Goal: Task Accomplishment & Management: Manage account settings

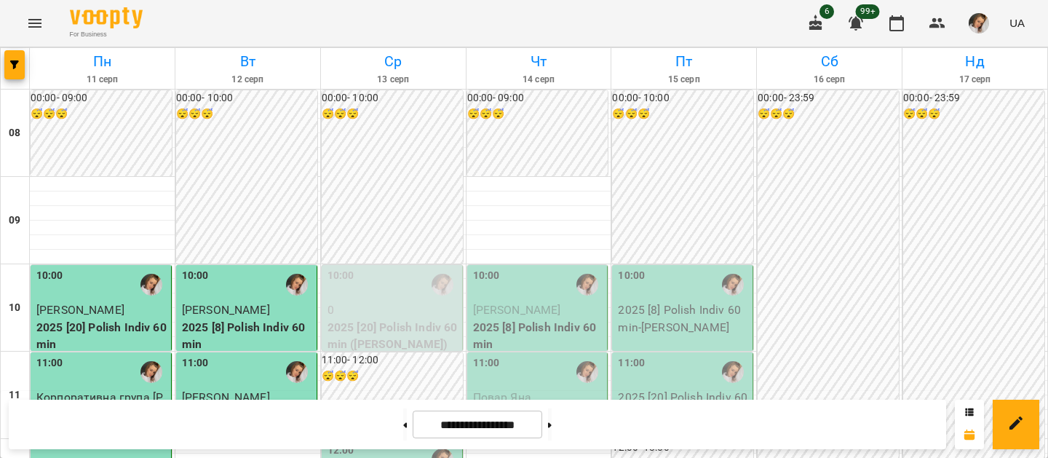
scroll to position [161, 0]
click at [422, 423] on input "**********" at bounding box center [478, 425] width 130 height 28
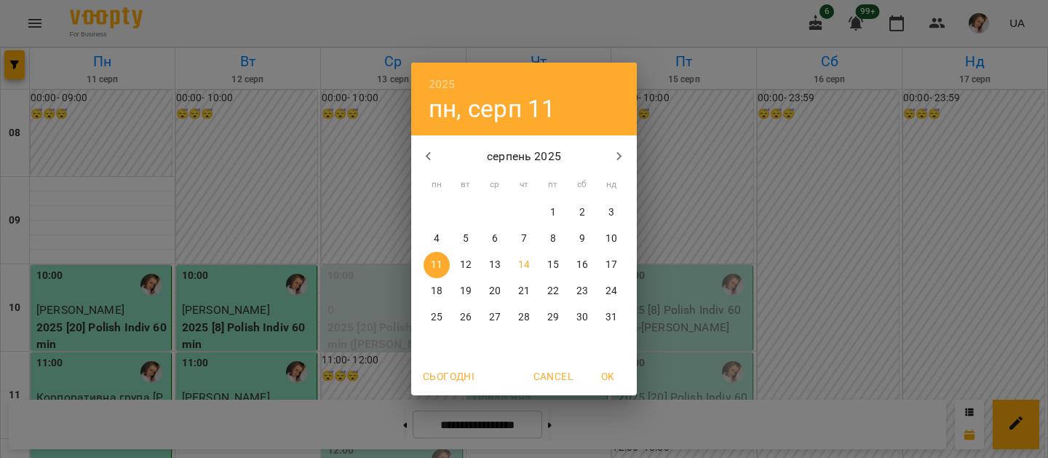
click at [431, 151] on icon "button" at bounding box center [428, 156] width 17 height 17
click at [478, 162] on p "липень 2025" at bounding box center [524, 156] width 156 height 17
click at [504, 162] on p "липень 2025" at bounding box center [524, 156] width 156 height 17
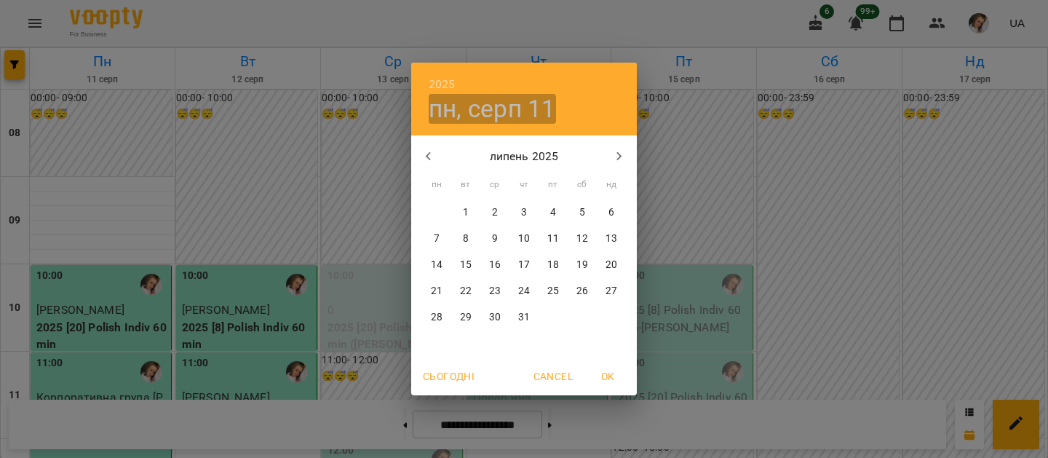
click at [457, 113] on h4 "пн, серп 11" at bounding box center [492, 109] width 127 height 30
click at [515, 116] on h4 "пн, серп 11" at bounding box center [492, 109] width 127 height 30
click at [435, 159] on icon "button" at bounding box center [428, 156] width 17 height 17
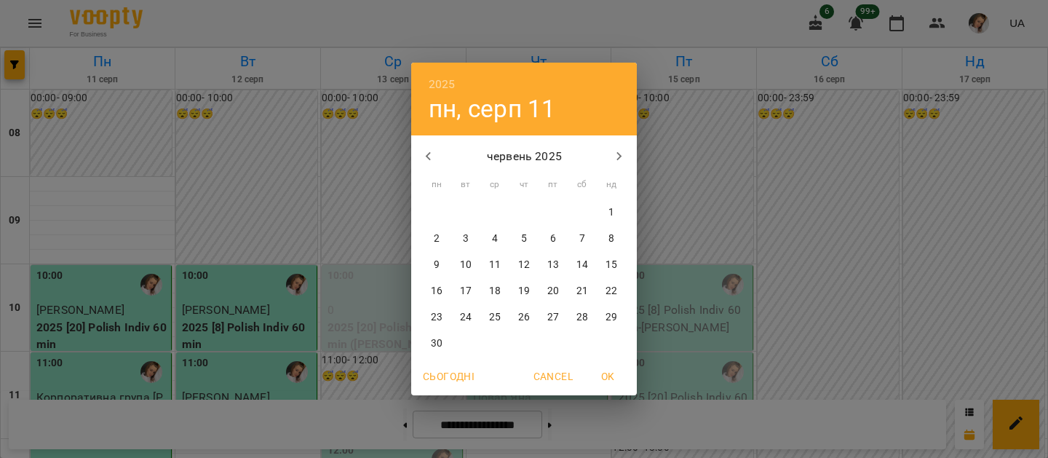
click at [435, 159] on icon "button" at bounding box center [428, 156] width 17 height 17
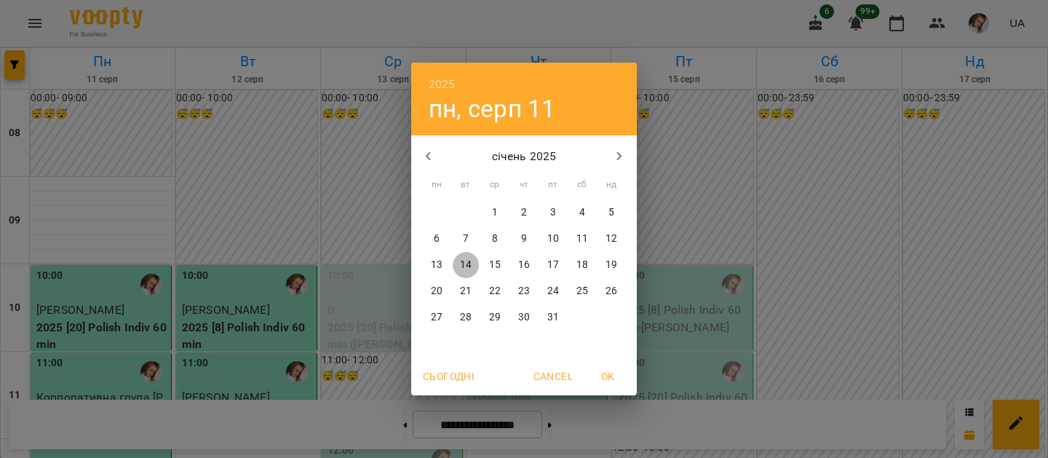
click at [463, 261] on p "14" at bounding box center [466, 265] width 12 height 15
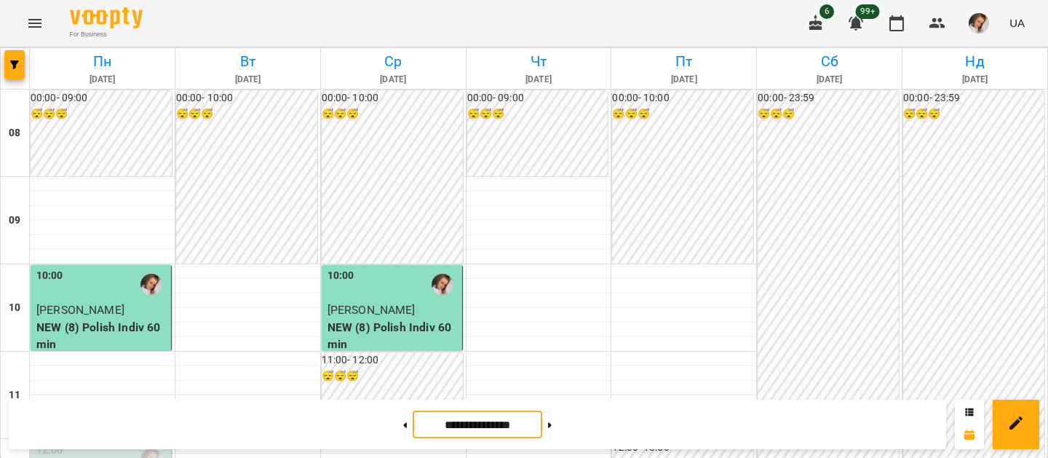
scroll to position [3, 0]
click at [552, 421] on button at bounding box center [550, 424] width 4 height 32
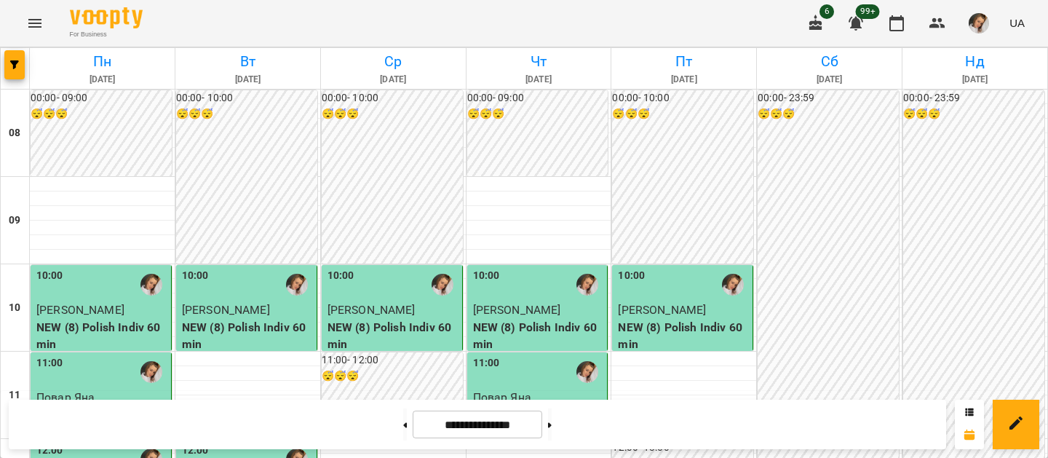
scroll to position [116, 0]
click at [552, 419] on button at bounding box center [550, 424] width 4 height 32
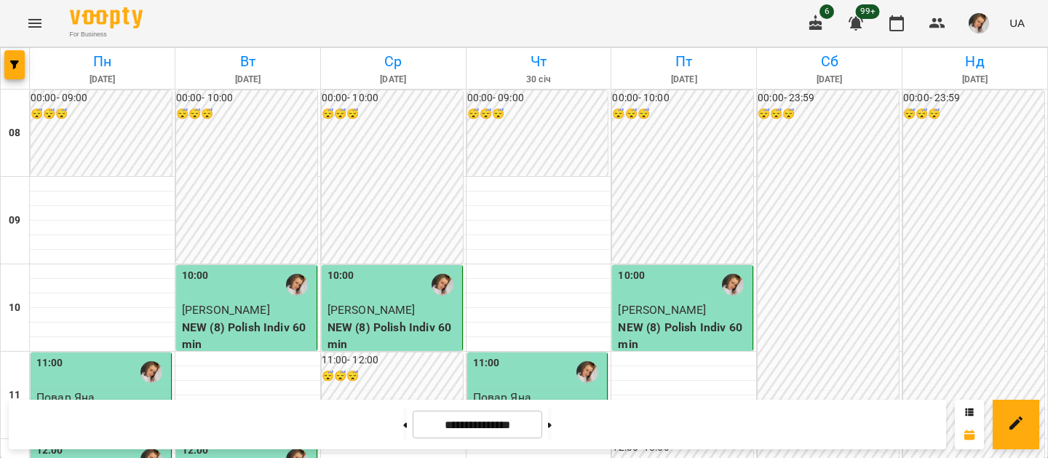
scroll to position [75, 0]
click at [462, 411] on input "**********" at bounding box center [478, 425] width 130 height 28
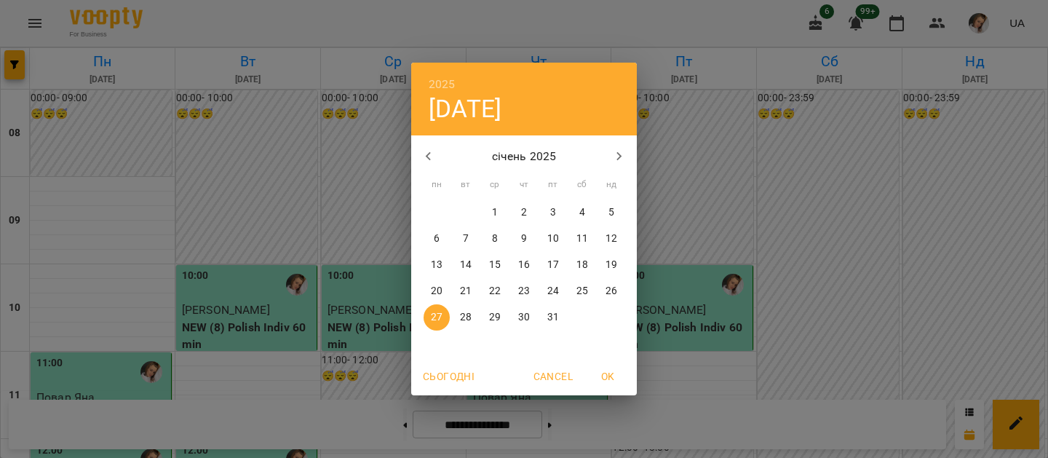
click at [423, 148] on icon "button" at bounding box center [428, 156] width 17 height 17
click at [475, 266] on span "12" at bounding box center [466, 265] width 26 height 15
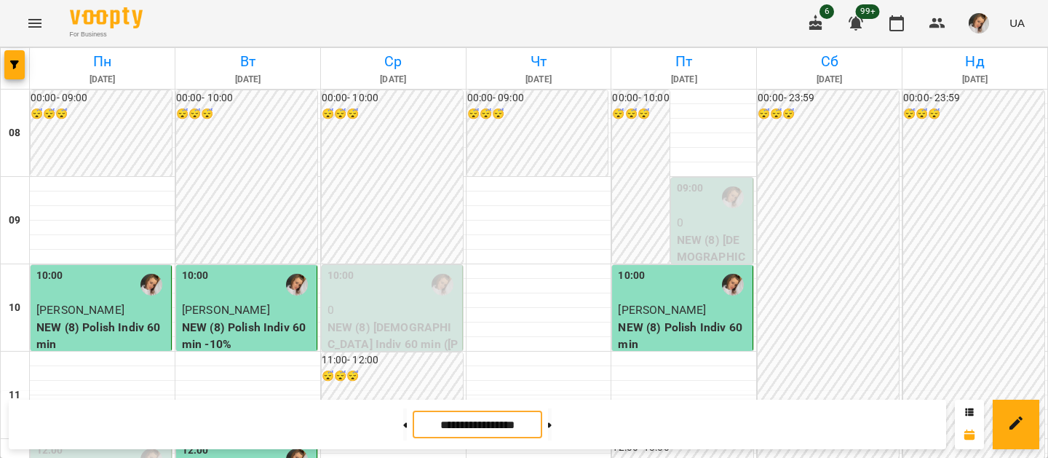
scroll to position [397, 0]
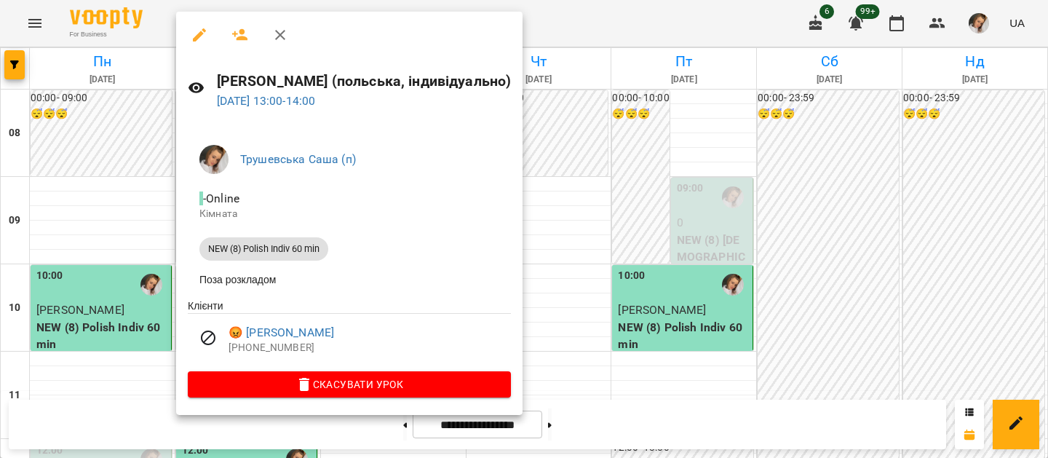
click at [667, 239] on div at bounding box center [524, 229] width 1048 height 458
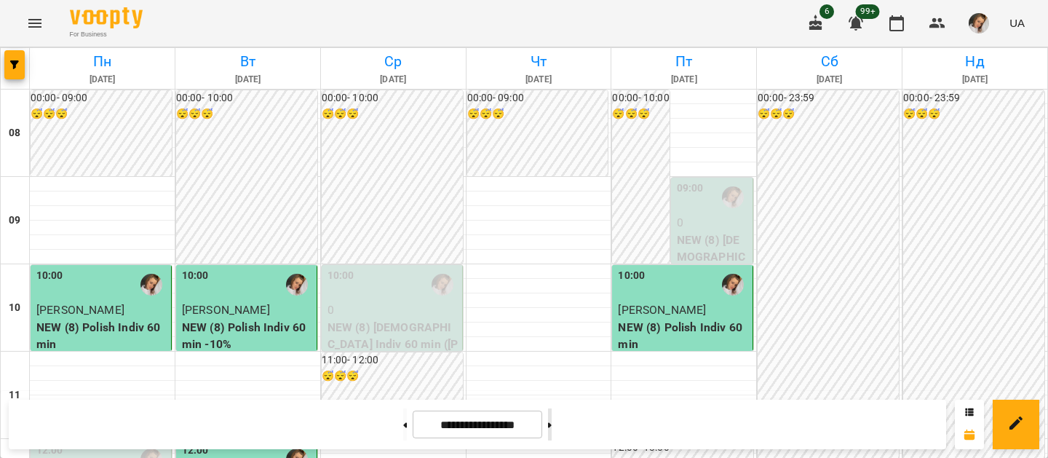
click at [552, 434] on button at bounding box center [550, 424] width 4 height 32
type input "**********"
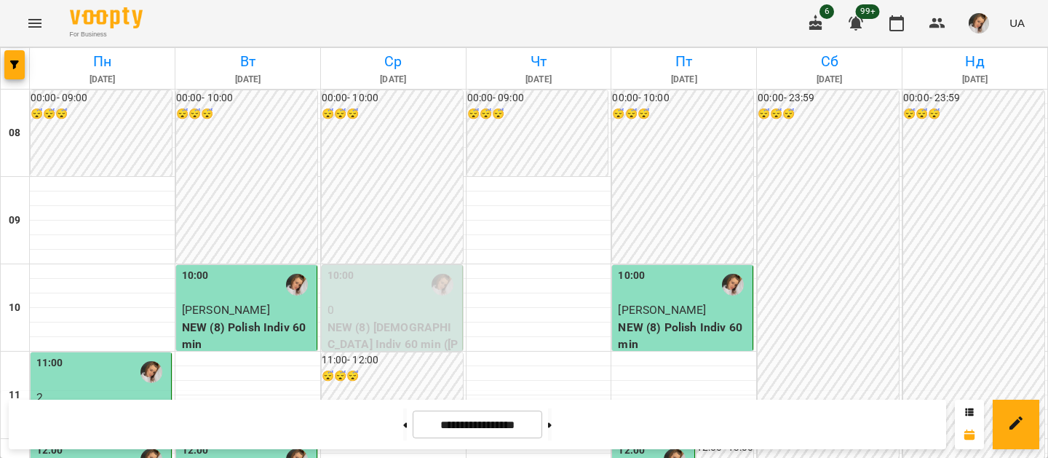
scroll to position [255, 0]
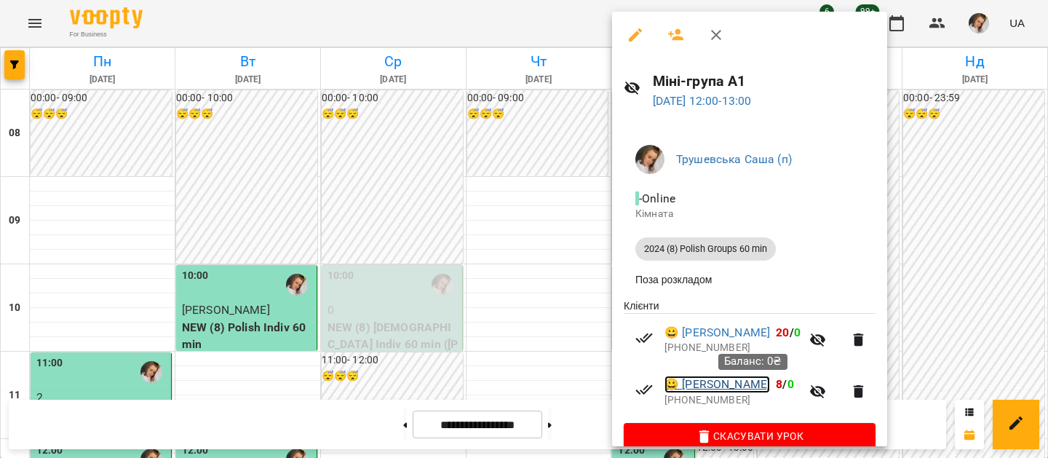
click at [707, 388] on link "😀 [PERSON_NAME]" at bounding box center [718, 384] width 106 height 17
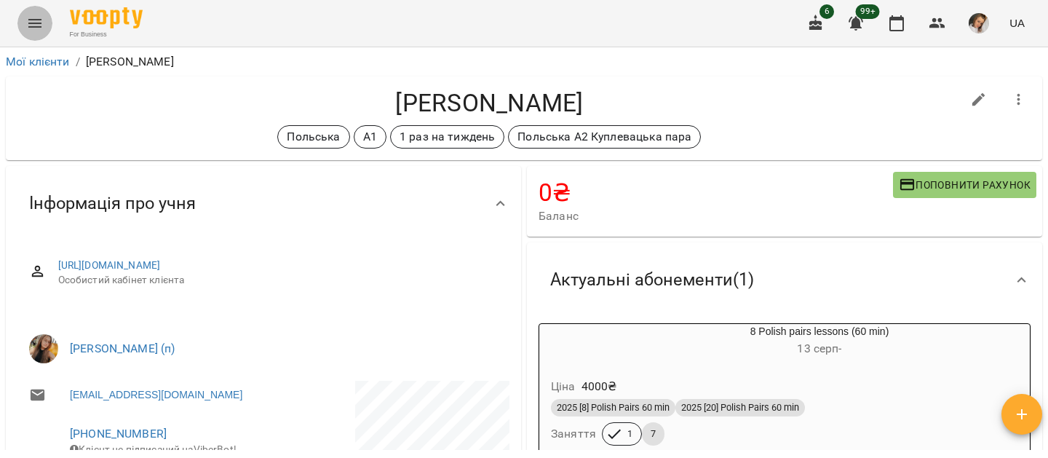
click at [39, 28] on icon "Menu" at bounding box center [34, 23] width 17 height 17
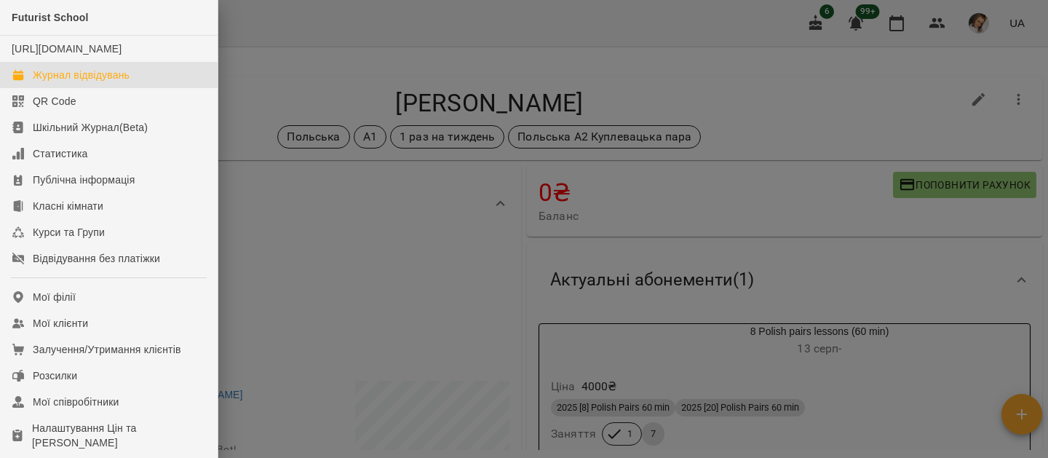
click at [66, 82] on div "Журнал відвідувань" at bounding box center [81, 75] width 97 height 15
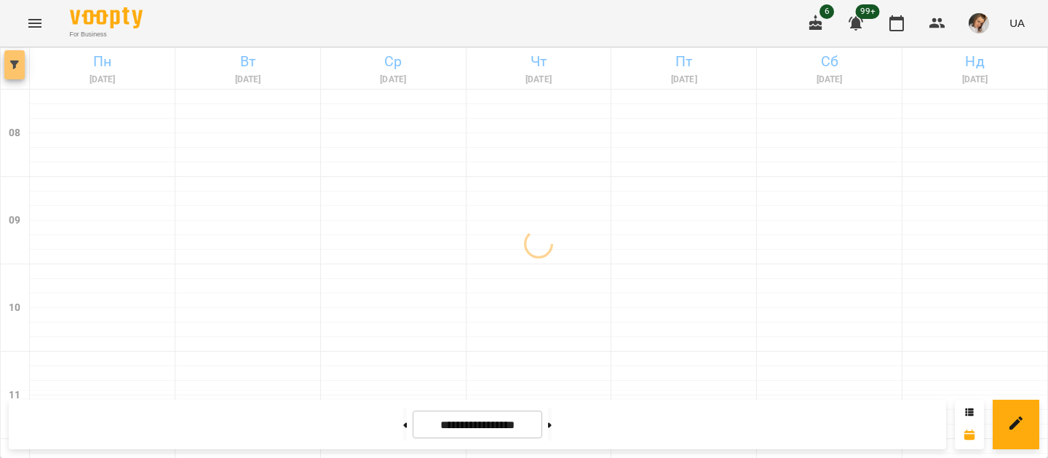
click at [17, 62] on icon "button" at bounding box center [14, 64] width 9 height 9
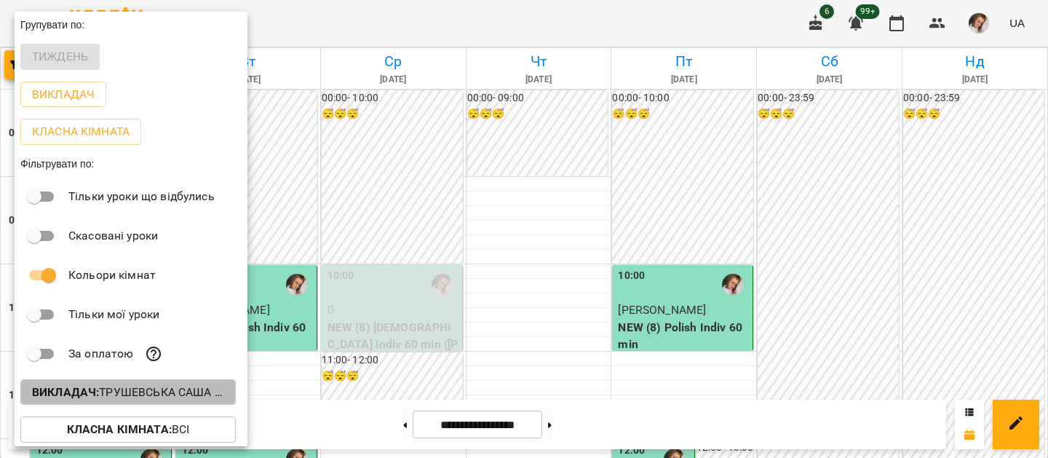
click at [99, 399] on b "Викладач :" at bounding box center [65, 392] width 67 height 14
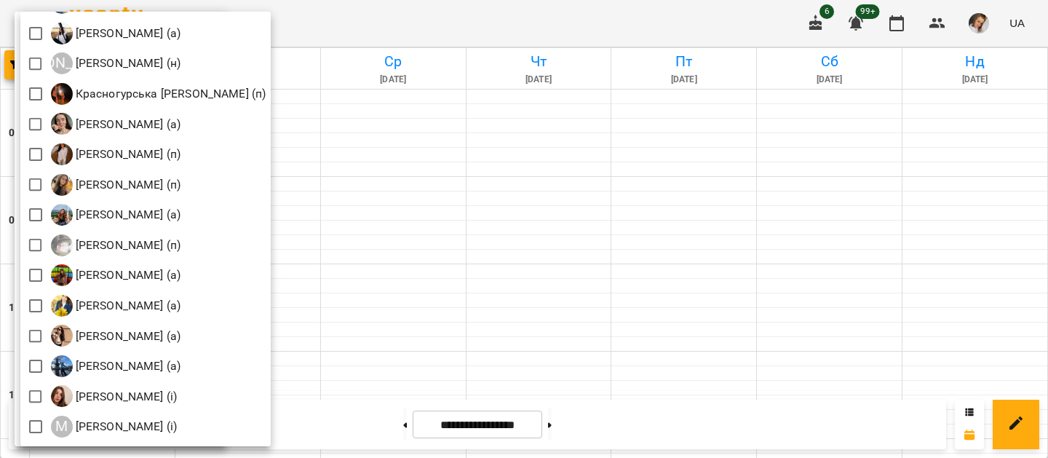
scroll to position [1173, 0]
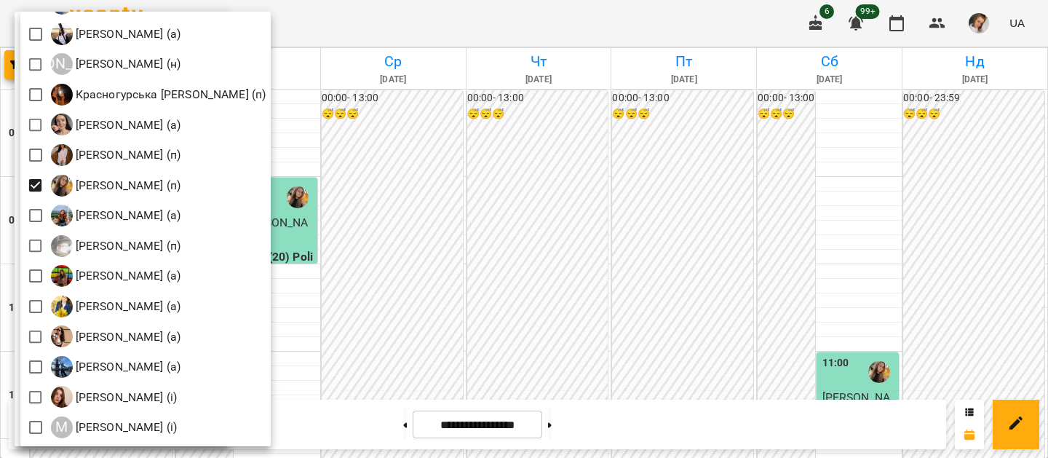
click at [512, 341] on div at bounding box center [524, 229] width 1048 height 458
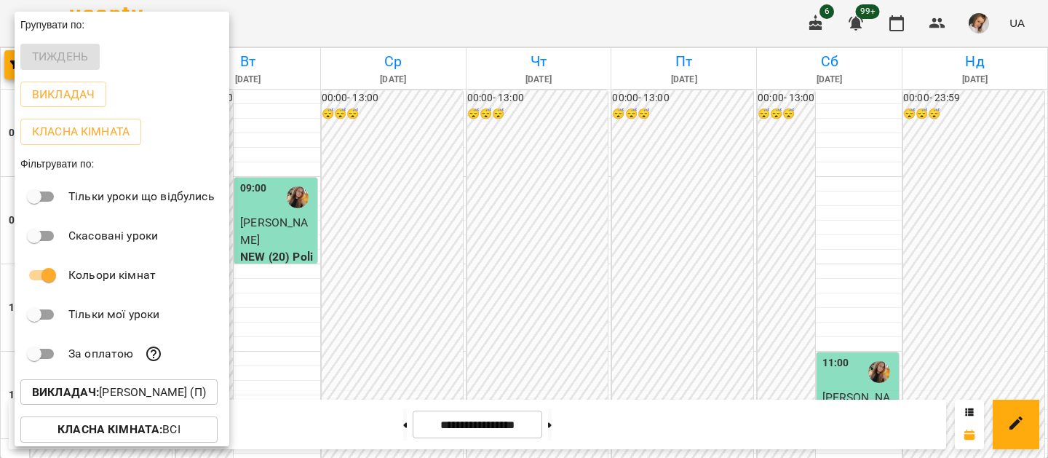
click at [487, 355] on div at bounding box center [524, 229] width 1048 height 458
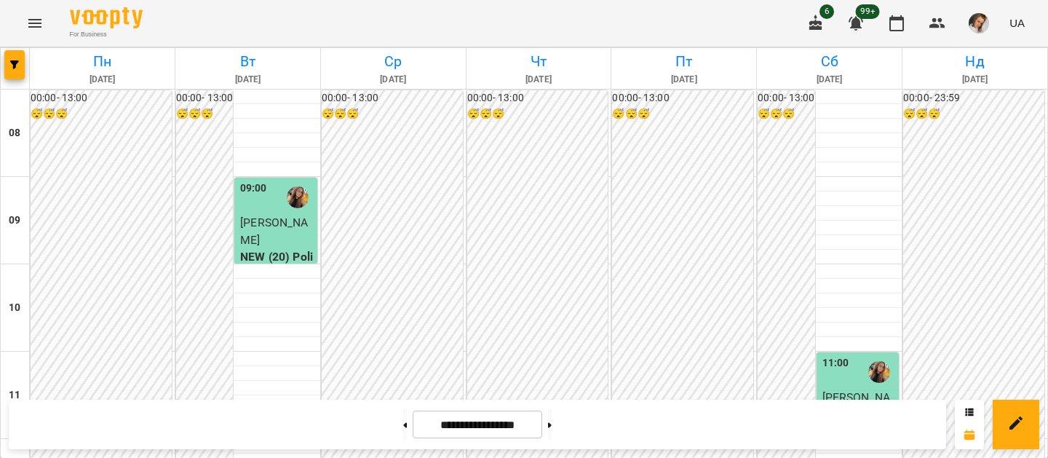
click at [485, 409] on div "**********" at bounding box center [477, 424] width 937 height 49
click at [483, 421] on input "**********" at bounding box center [478, 425] width 130 height 28
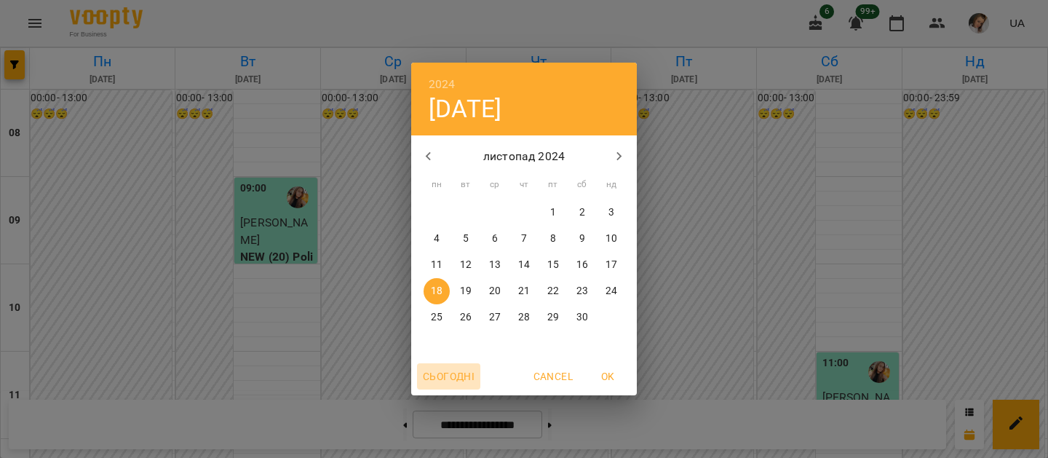
click at [439, 375] on span "Сьогодні" at bounding box center [449, 376] width 52 height 17
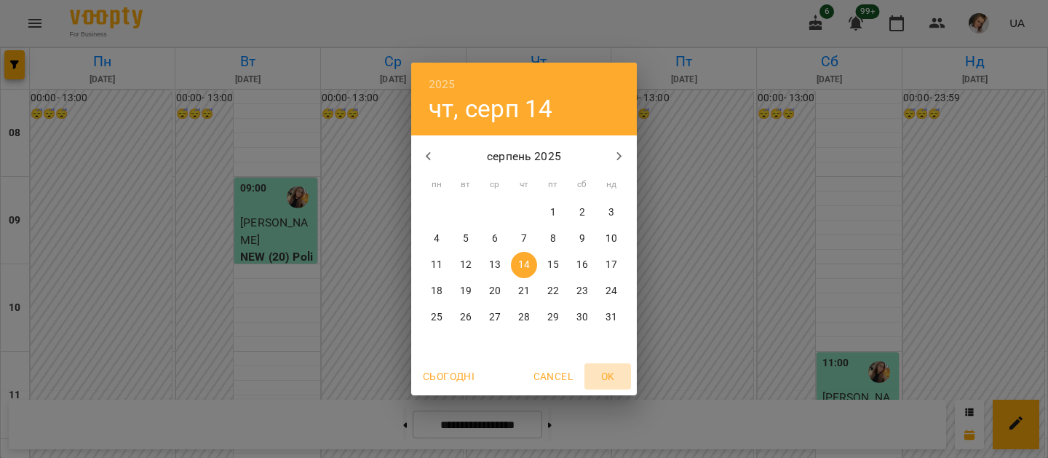
click at [601, 370] on span "OK" at bounding box center [607, 376] width 35 height 17
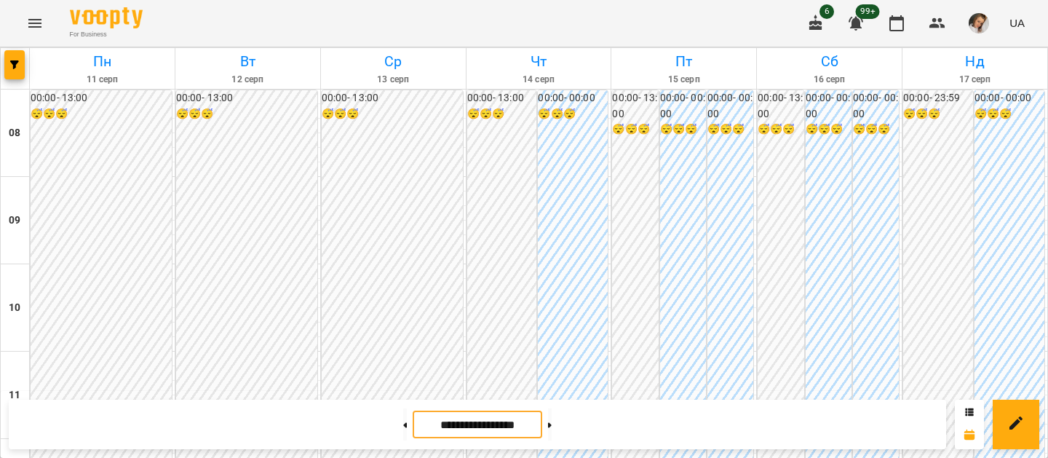
scroll to position [1007, 0]
click at [552, 429] on button at bounding box center [550, 424] width 4 height 32
type input "**********"
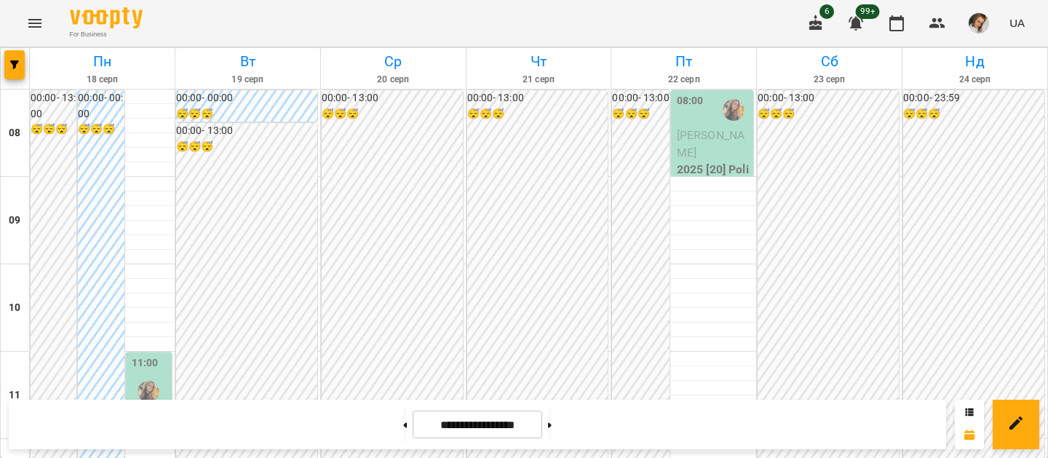
scroll to position [964, 0]
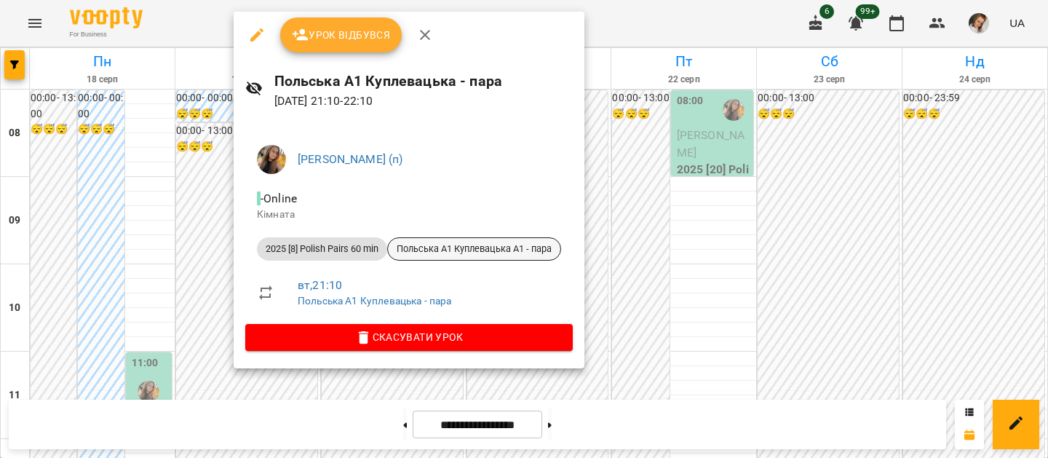
click at [485, 251] on span "Польська А1 Куплевацька А1 - пара" at bounding box center [474, 248] width 173 height 13
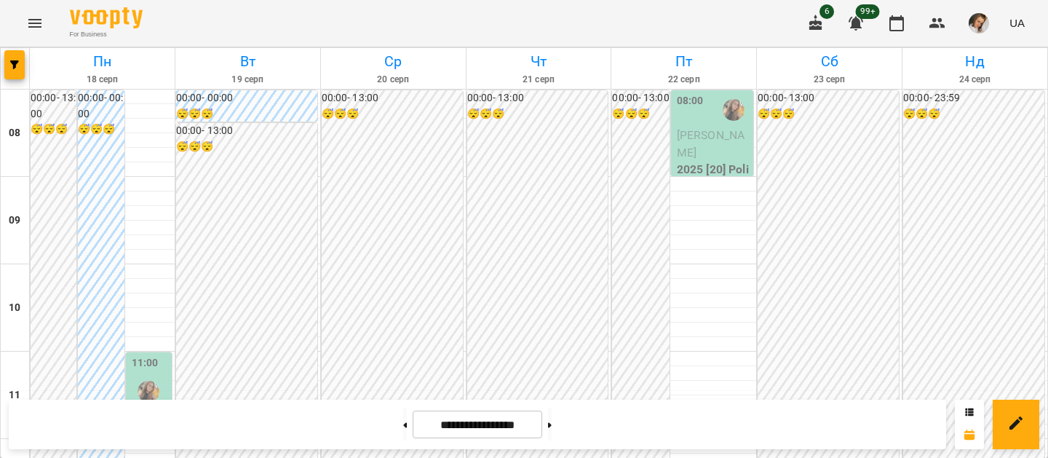
scroll to position [921, 0]
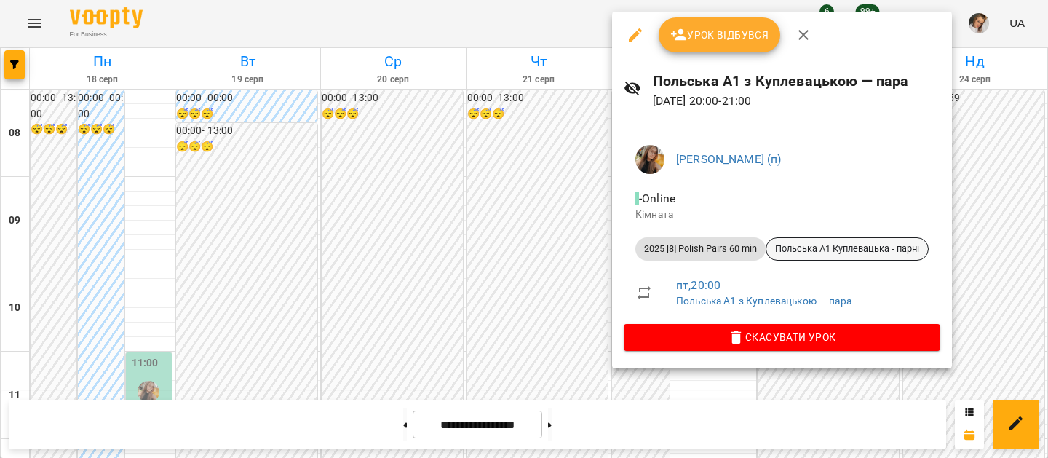
click at [825, 244] on span "Польська А1 Куплевацька - парні" at bounding box center [847, 248] width 162 height 13
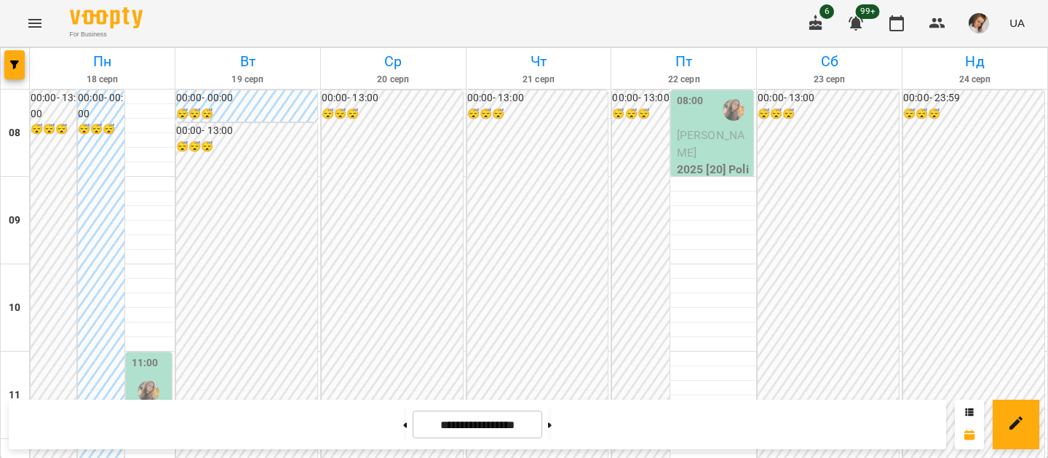
scroll to position [809, 0]
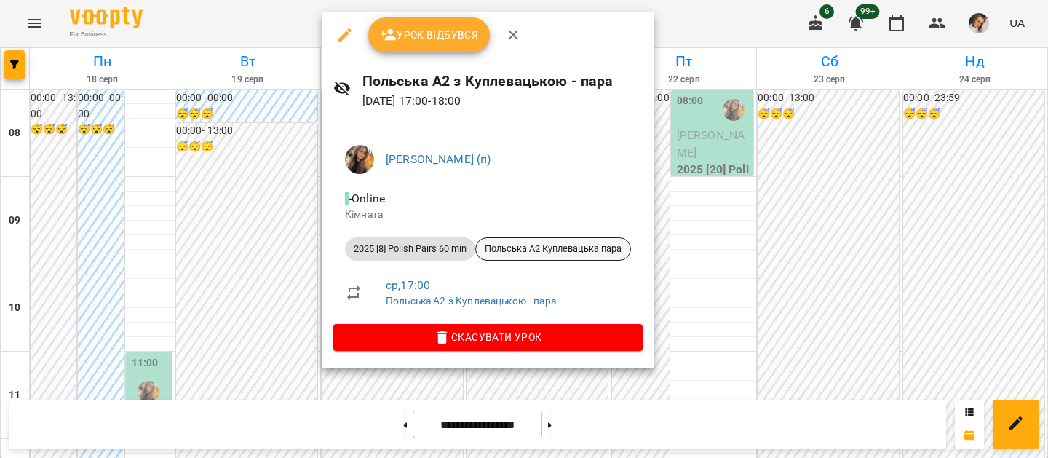
click at [586, 253] on span "Польська А2 Куплевацька пара" at bounding box center [553, 248] width 154 height 13
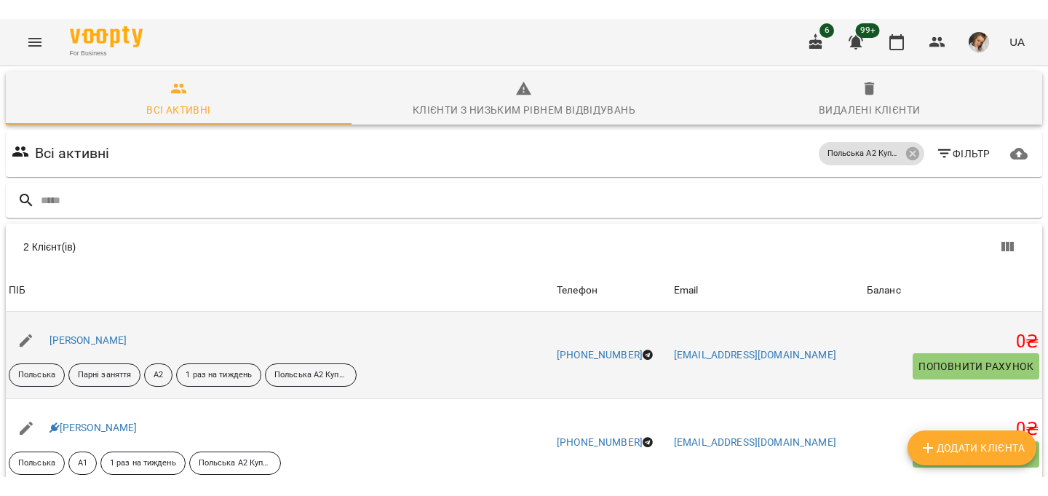
scroll to position [92, 0]
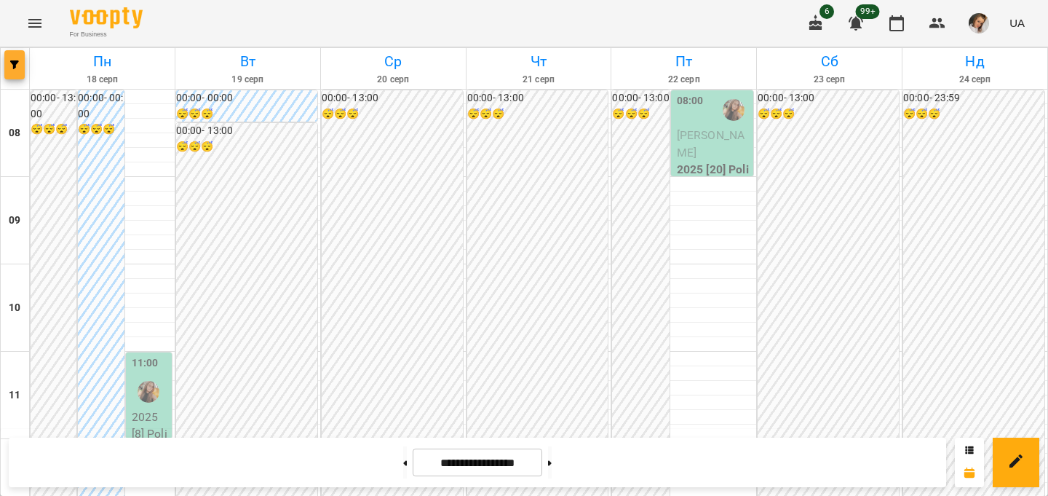
click at [8, 66] on span "button" at bounding box center [14, 64] width 20 height 9
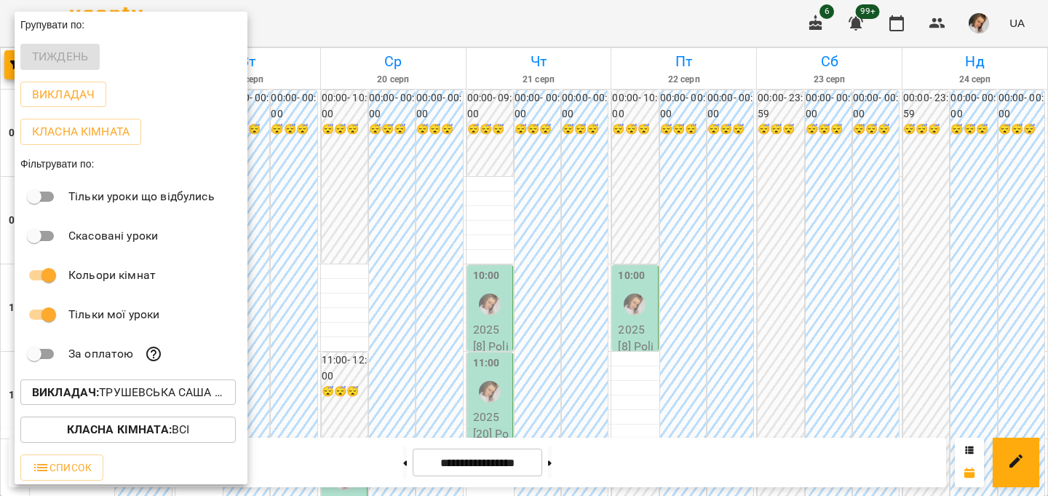
scroll to position [6, 0]
click at [465, 352] on div at bounding box center [524, 248] width 1048 height 496
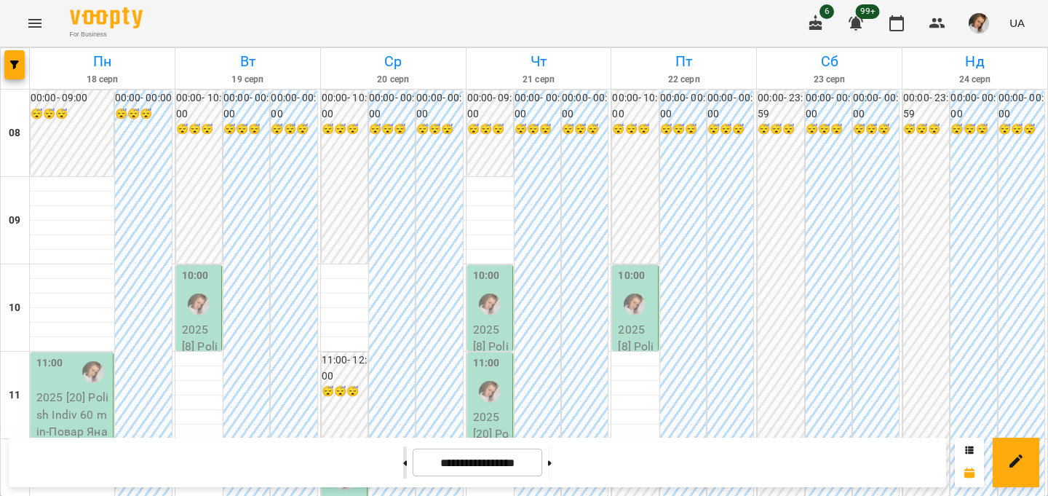
click at [403, 456] on button at bounding box center [405, 462] width 4 height 32
type input "**********"
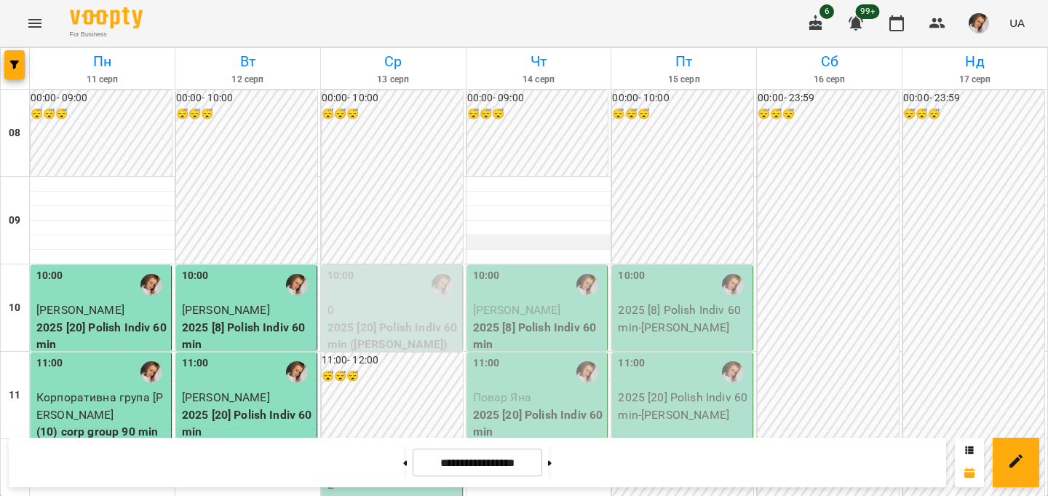
scroll to position [55, 0]
click at [540, 355] on div "11:00" at bounding box center [539, 371] width 132 height 33
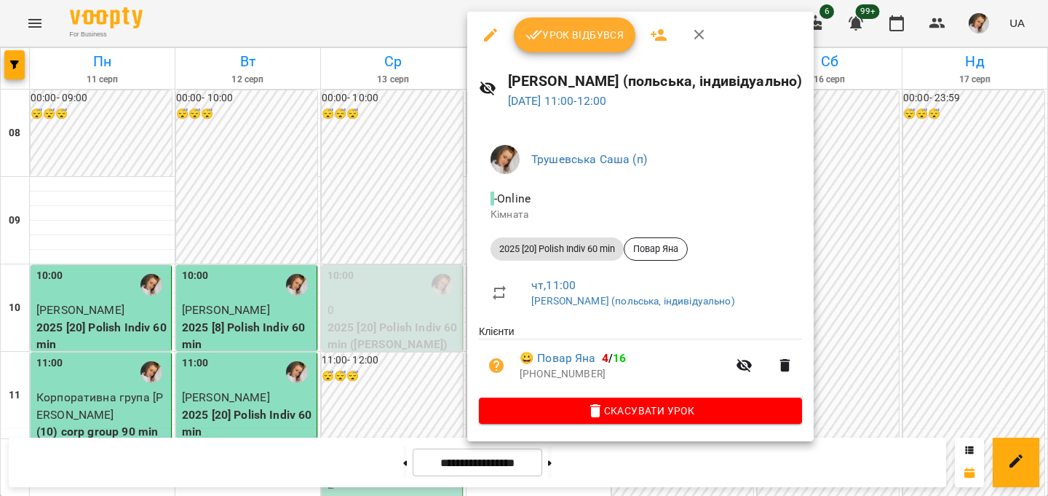
click at [568, 48] on button "Урок відбувся" at bounding box center [575, 34] width 122 height 35
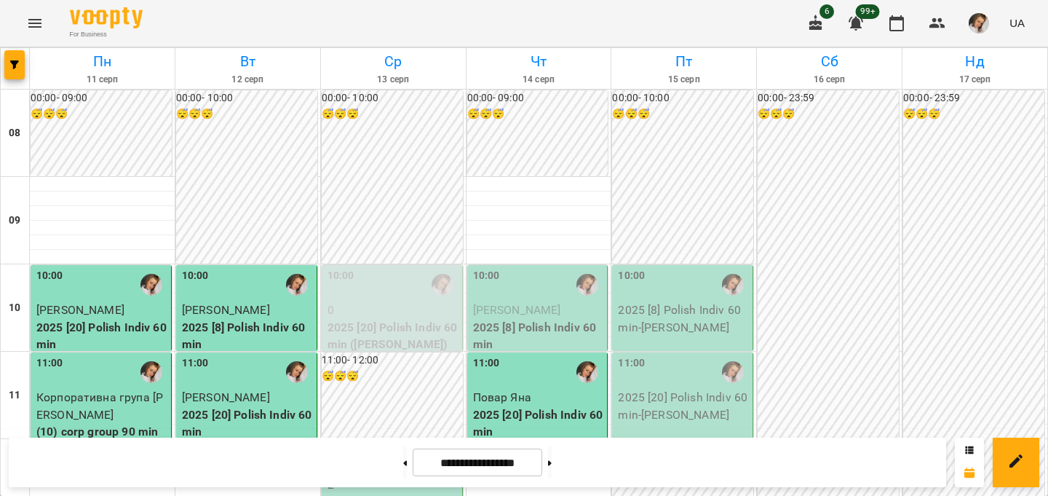
scroll to position [140, 0]
click at [552, 457] on button at bounding box center [550, 462] width 4 height 32
type input "**********"
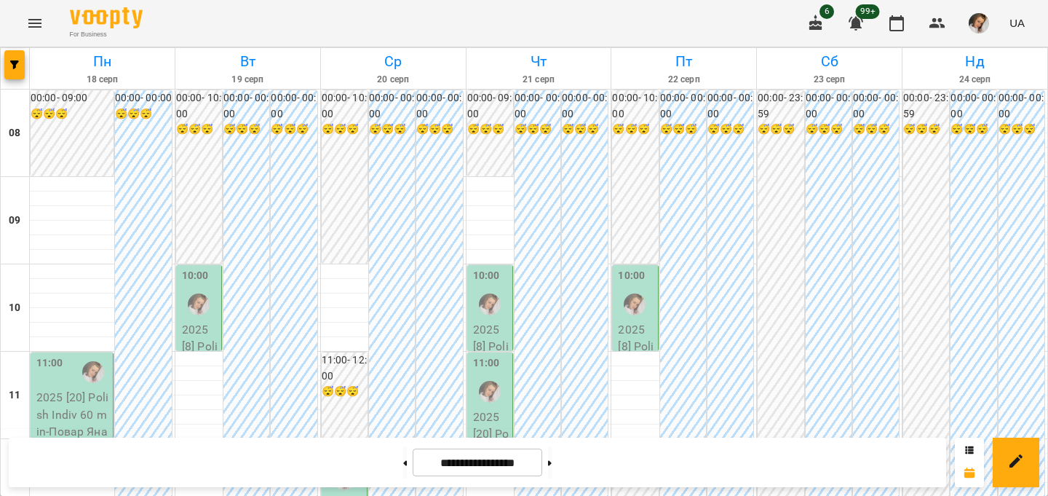
scroll to position [0, 0]
